Goal: Navigation & Orientation: Find specific page/section

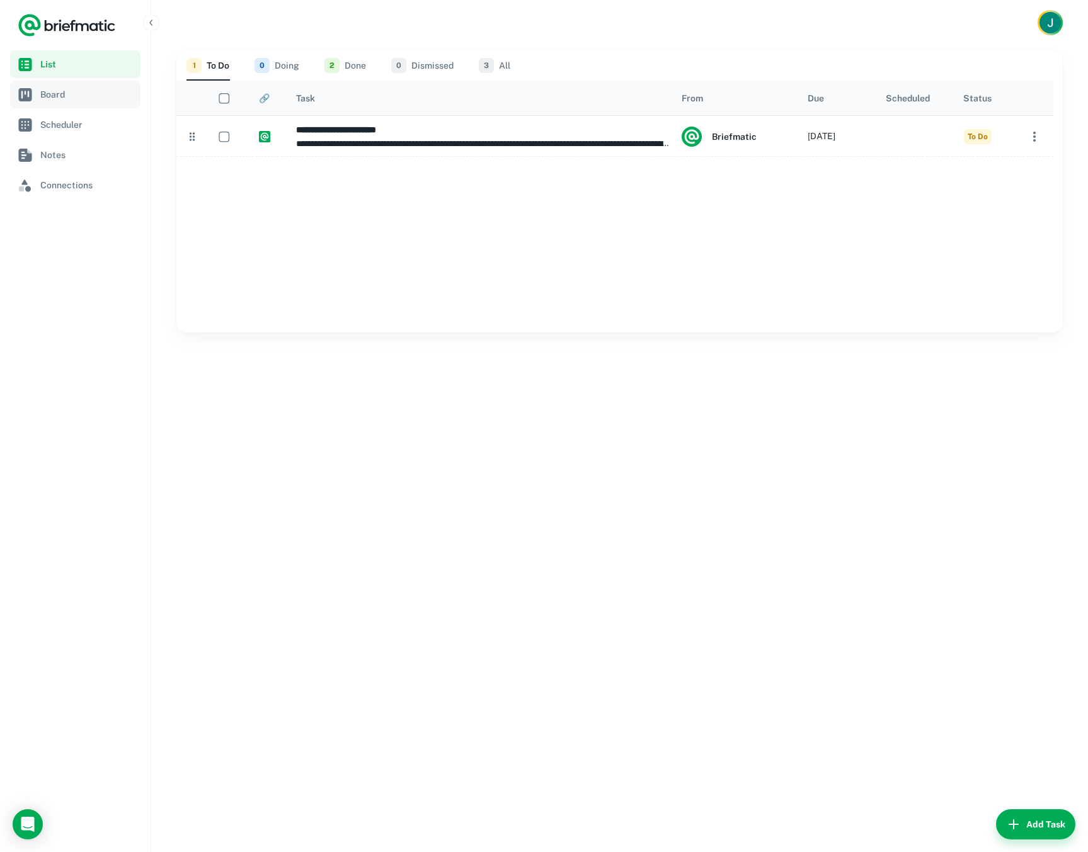
click at [62, 93] on span "Board" at bounding box center [87, 95] width 95 height 14
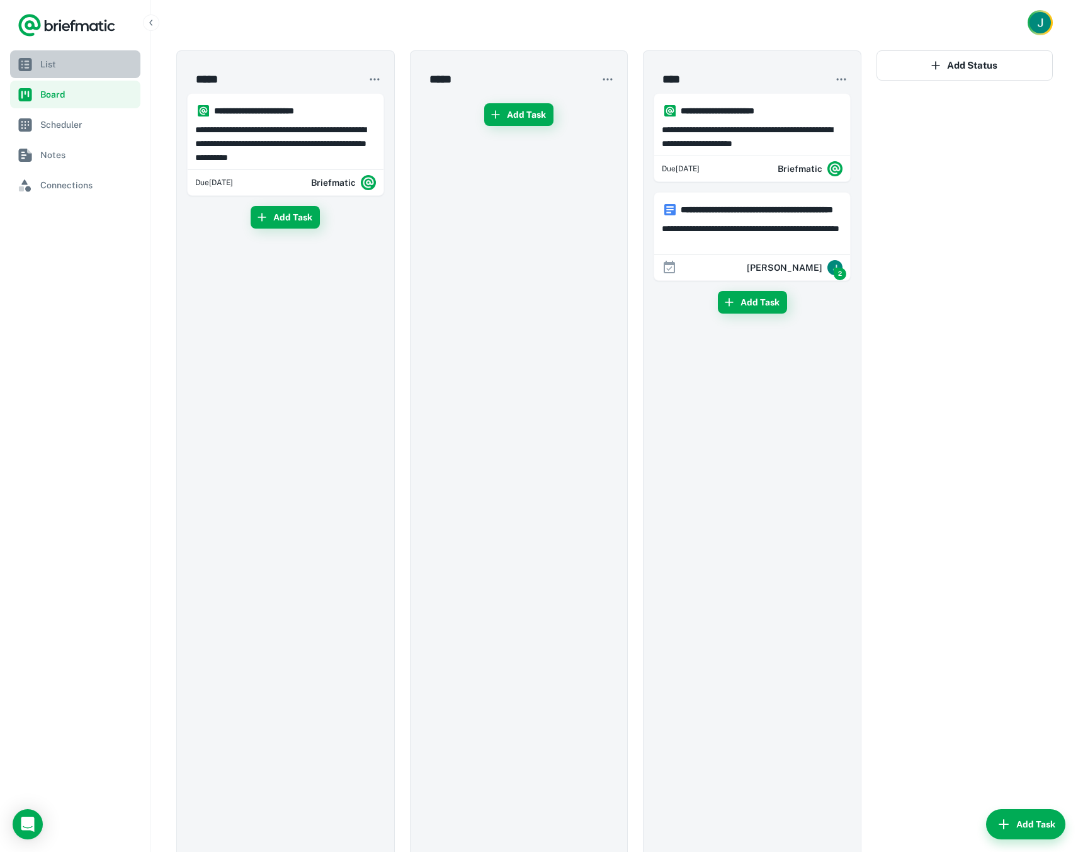
click at [115, 59] on span "List" at bounding box center [87, 64] width 95 height 14
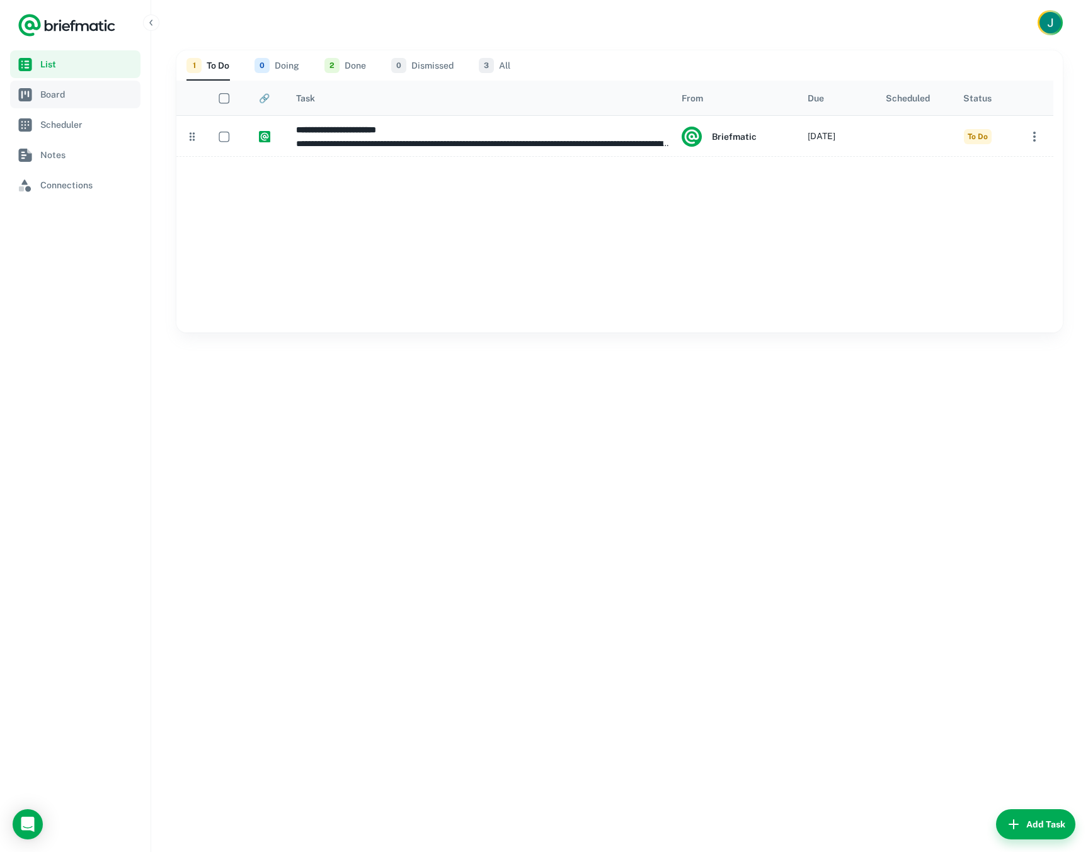
click at [52, 89] on span "Board" at bounding box center [87, 95] width 95 height 14
